Goal: Transaction & Acquisition: Purchase product/service

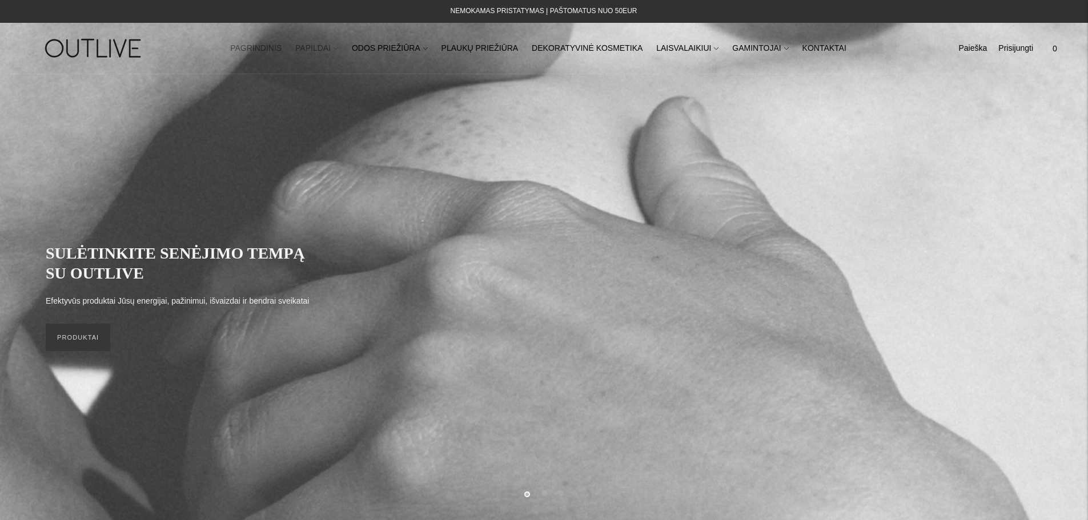
click at [325, 51] on link "PAPILDAI" at bounding box center [316, 48] width 43 height 25
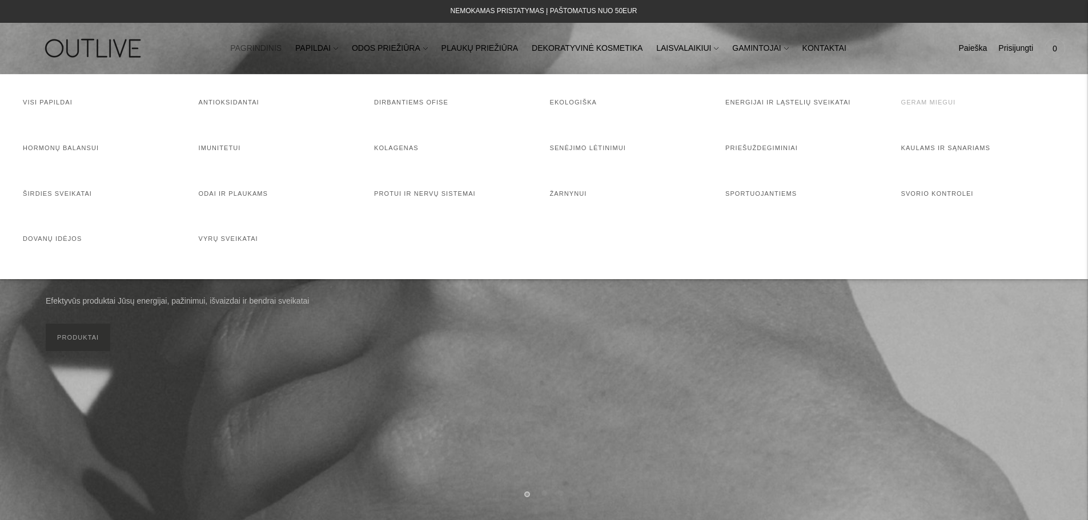
click at [906, 106] on link "Geram miegui" at bounding box center [928, 102] width 55 height 7
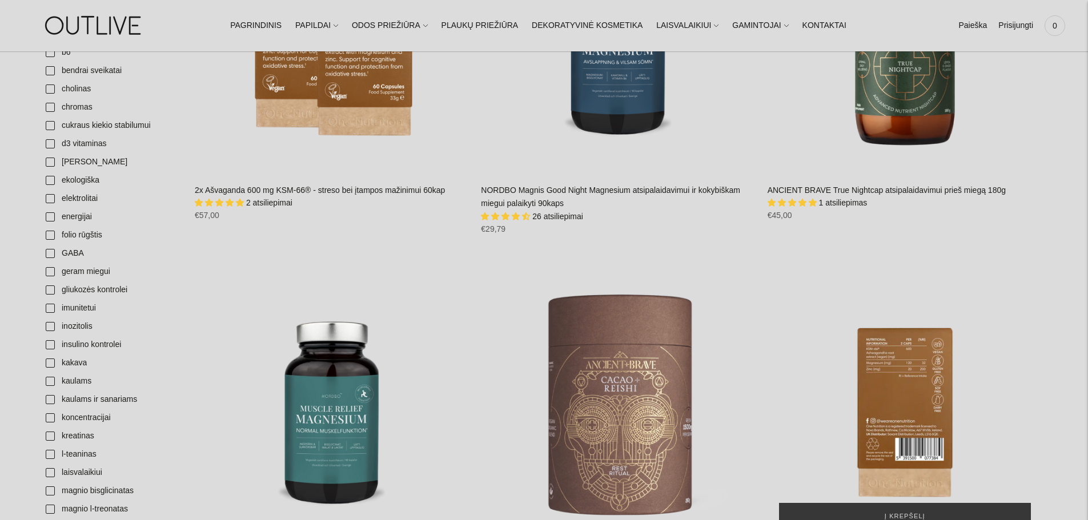
scroll to position [571, 0]
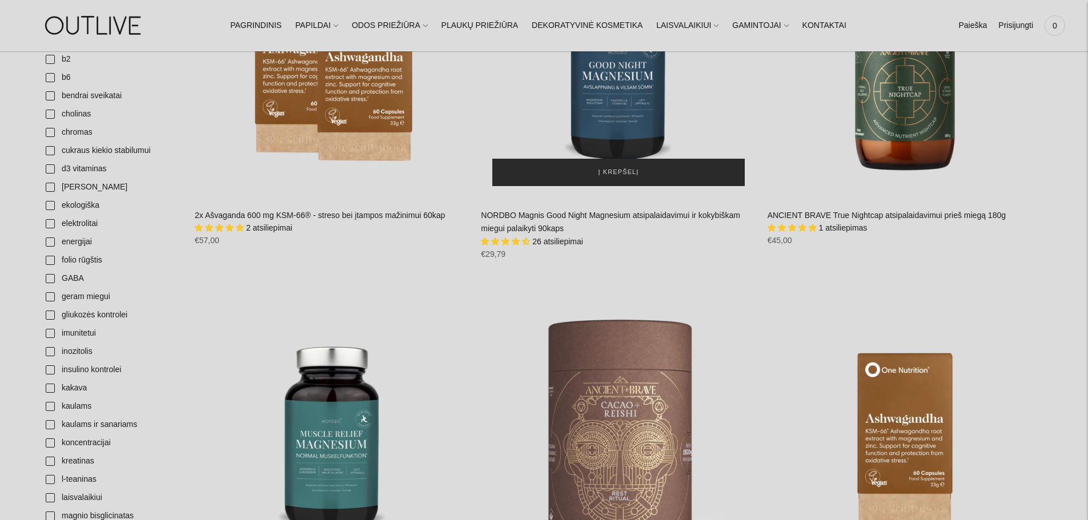
click at [613, 179] on button "Į krepšelį" at bounding box center [618, 172] width 252 height 27
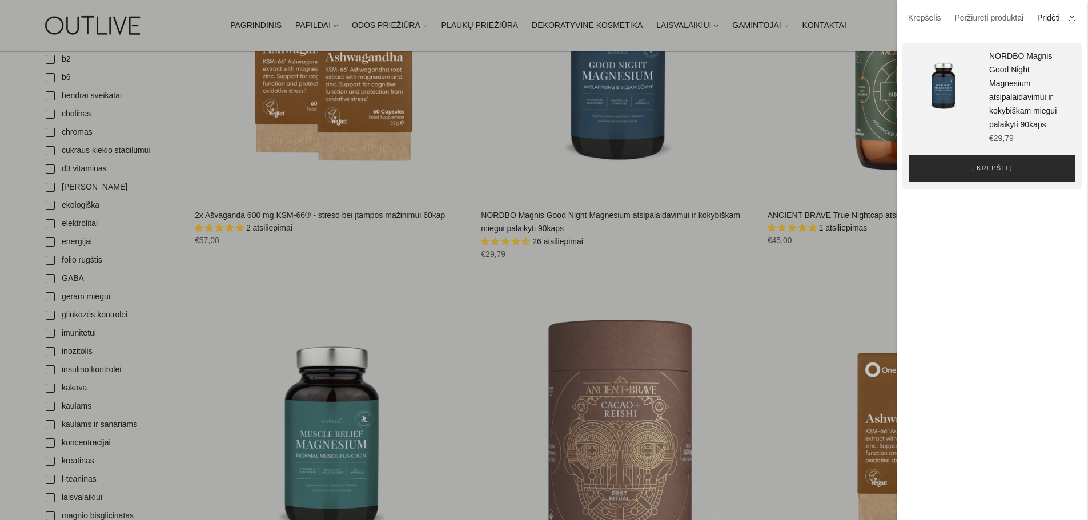
click at [968, 182] on button "Į krepšelį" at bounding box center [992, 168] width 166 height 27
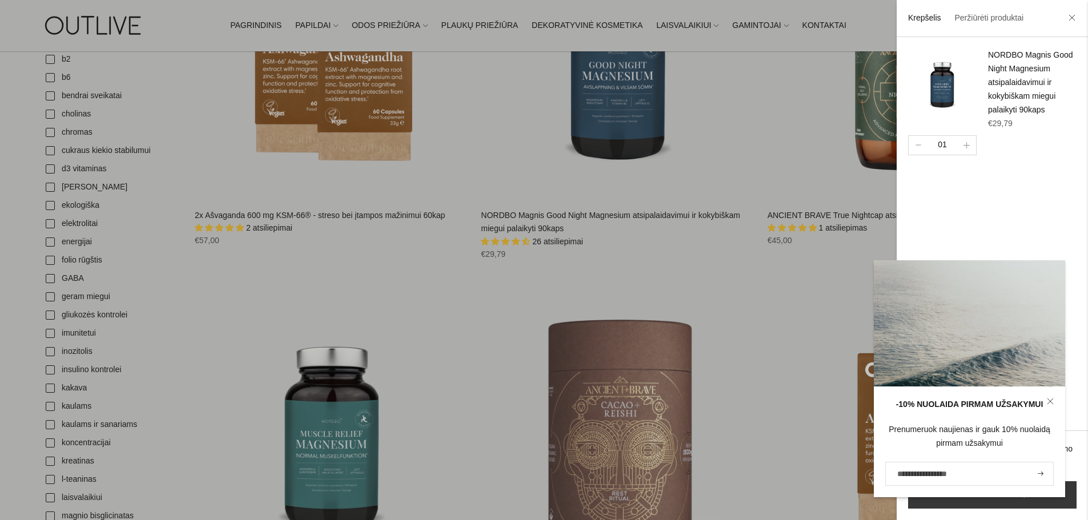
click at [992, 494] on div "-10% NUOLAIDA PIRMAM UŽSAKYMUI Prenumeruok naujienas ir gauk 10% nuolaidą pirma…" at bounding box center [969, 442] width 191 height 111
click at [1051, 400] on icon at bounding box center [1050, 401] width 7 height 7
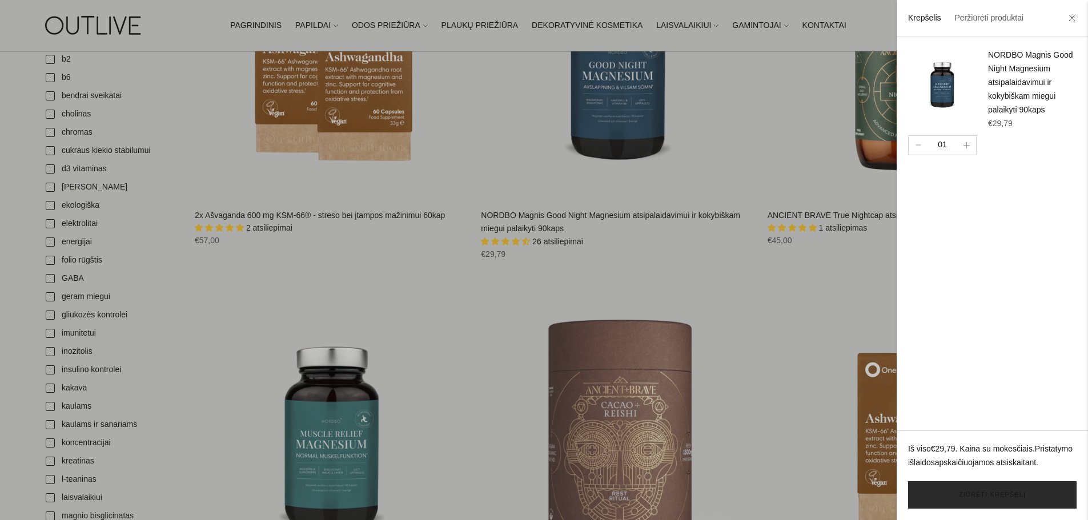
click at [998, 495] on link "Žiūrėti krepšelį" at bounding box center [992, 494] width 168 height 27
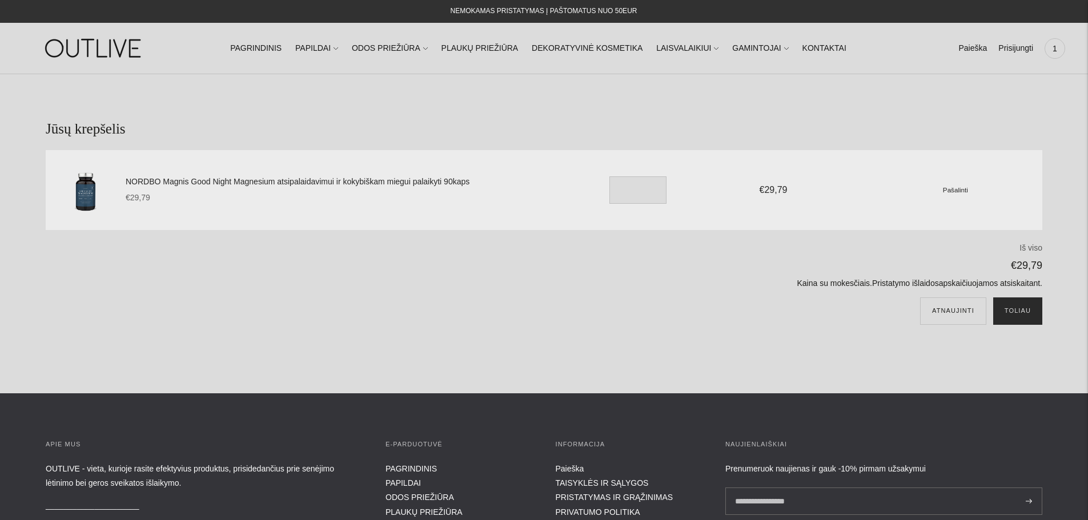
click at [1020, 320] on button "Toliau" at bounding box center [1017, 310] width 49 height 27
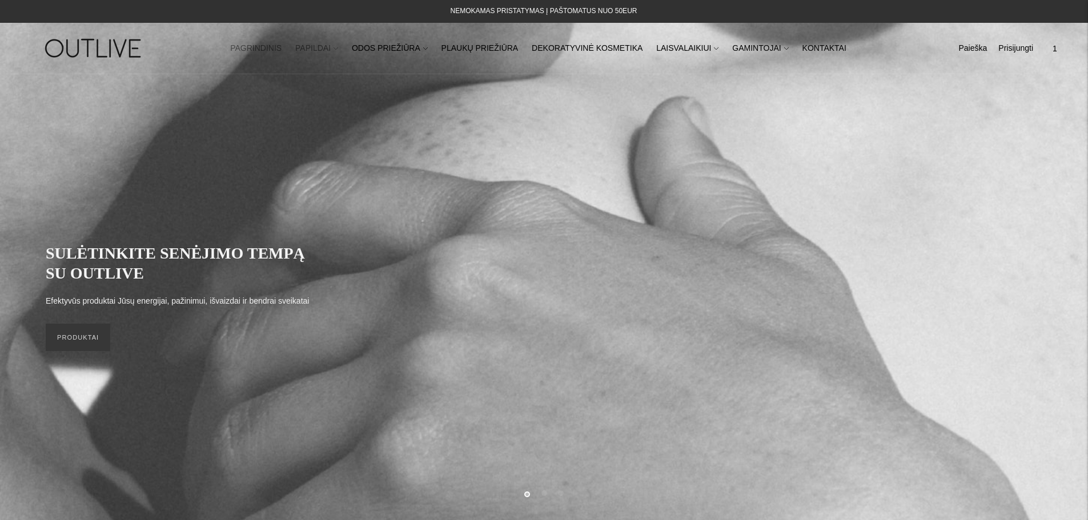
click at [331, 51] on link "PAPILDAI" at bounding box center [316, 48] width 43 height 25
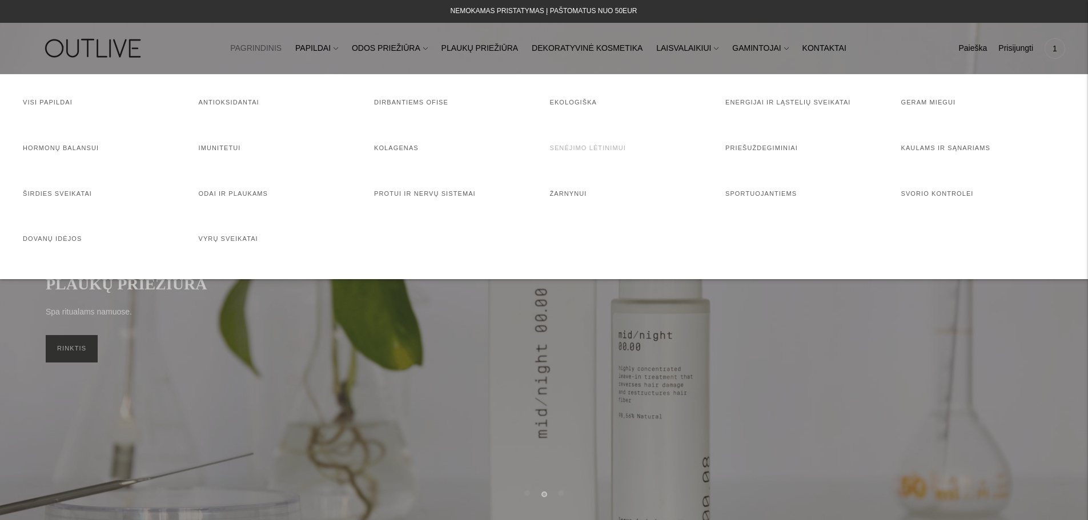
click at [566, 151] on link "Senėjimo lėtinimui" at bounding box center [588, 147] width 76 height 7
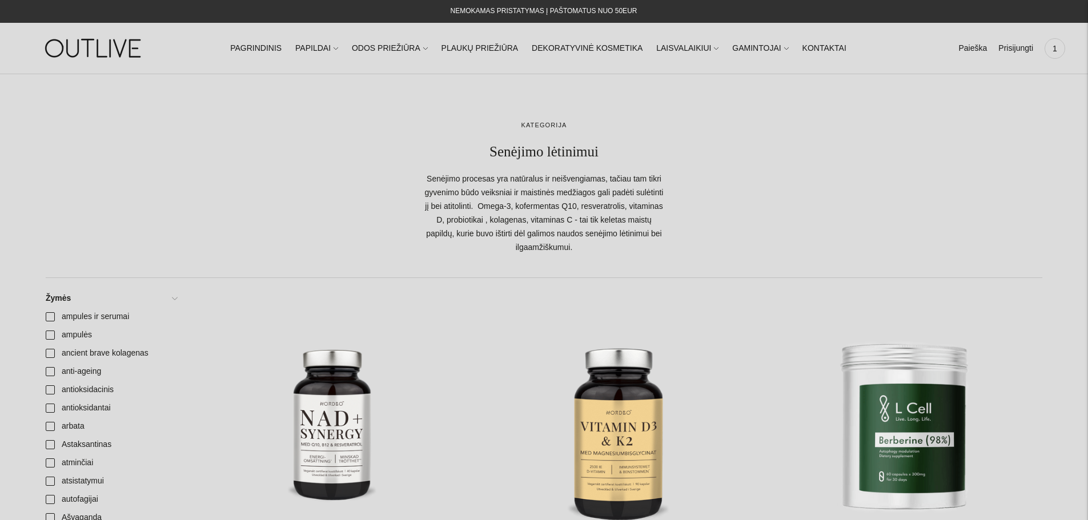
click at [1050, 46] on span "1" at bounding box center [1055, 49] width 16 height 16
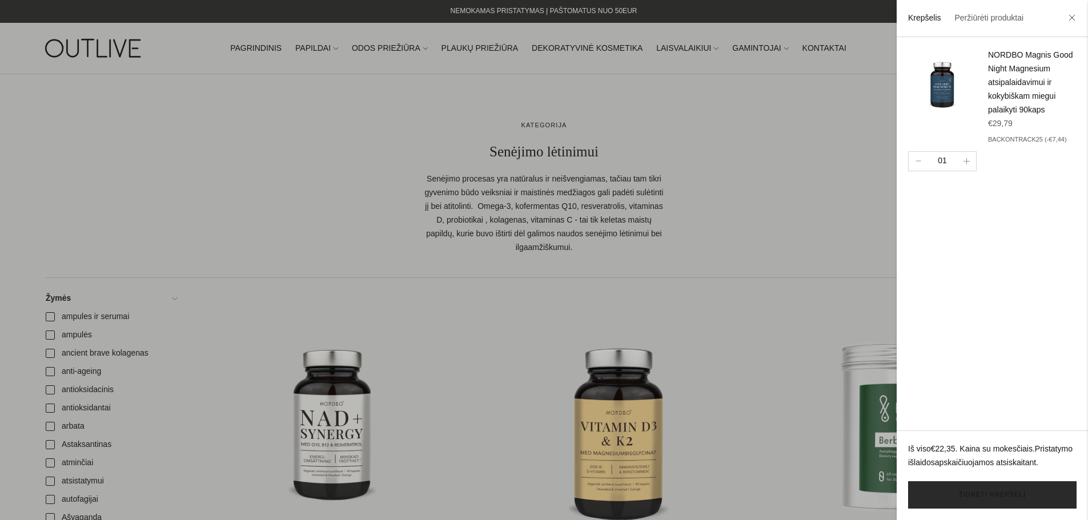
click at [984, 497] on link "Žiūrėti krepšelį" at bounding box center [992, 494] width 168 height 27
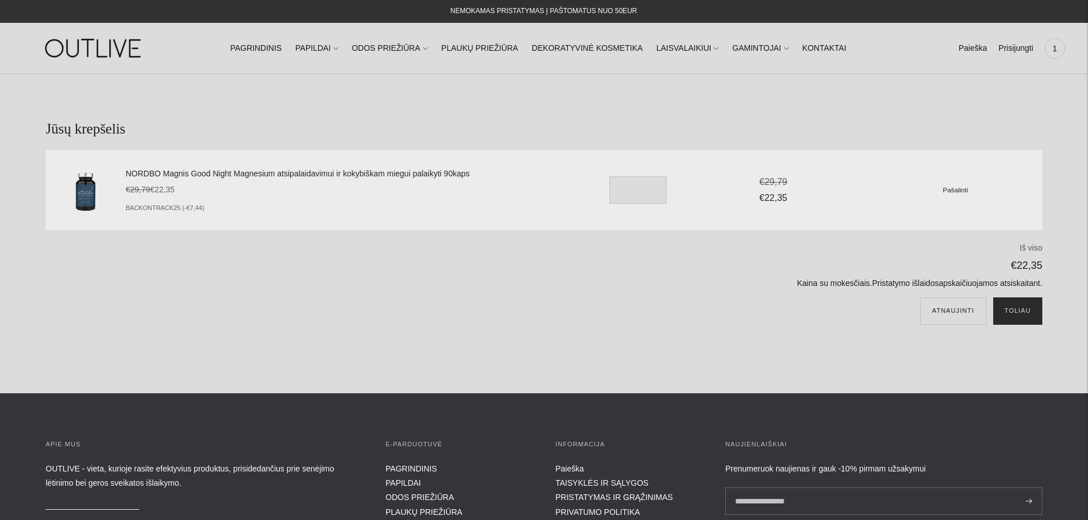
click at [1015, 316] on button "Toliau" at bounding box center [1017, 310] width 49 height 27
